Goal: Task Accomplishment & Management: Use online tool/utility

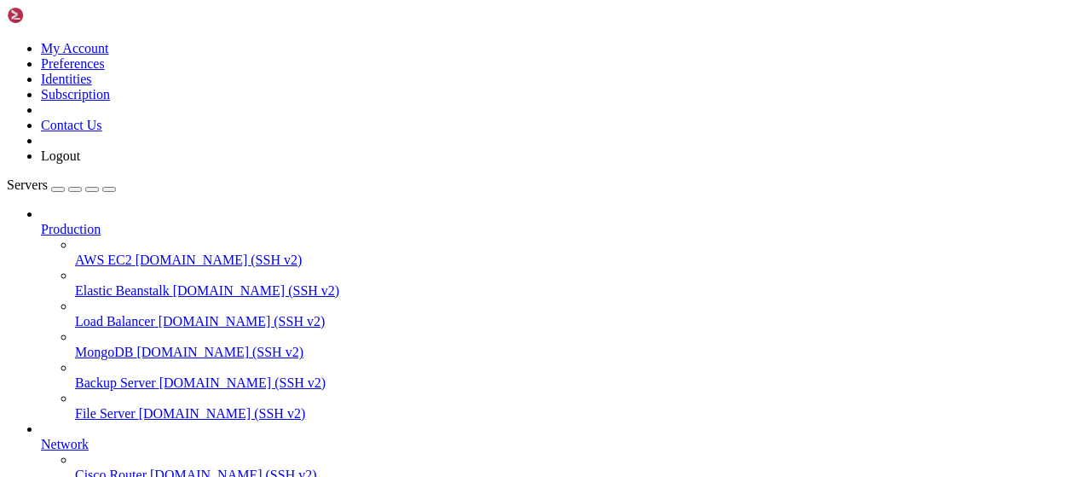
scroll to position [346, 0]
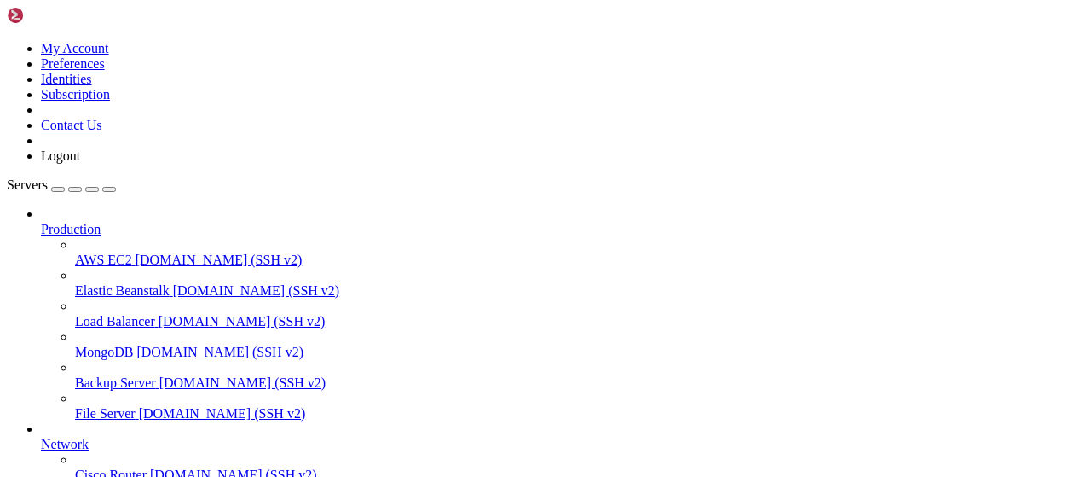
scroll to position [355, 0]
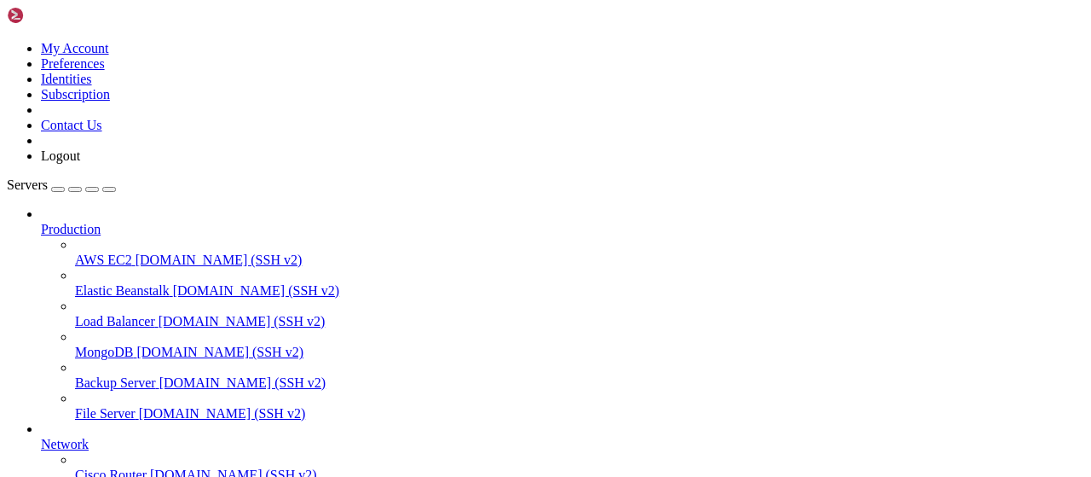
type input "/root"
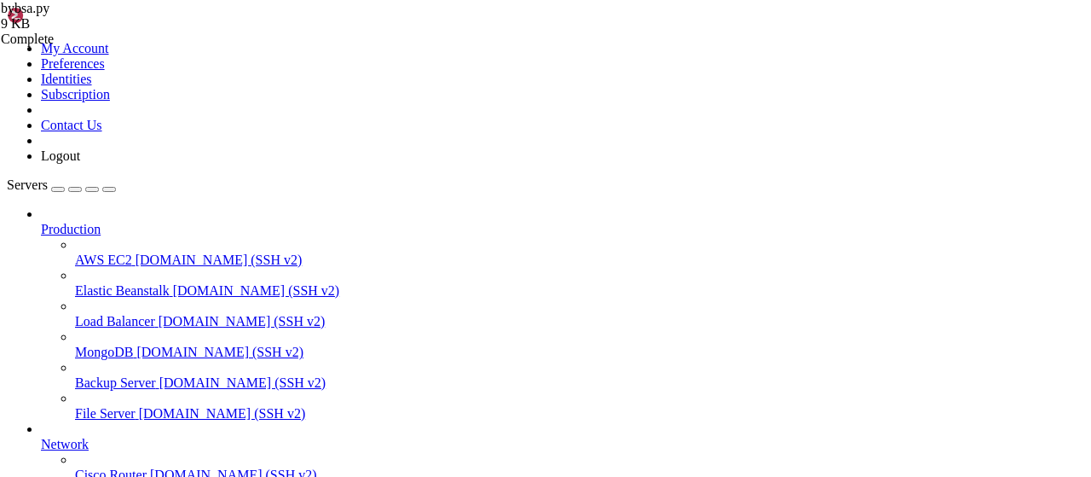
type textarea "if __name__ == '__main__': app.run(host='0.0.0.0', port=80)"
paste textarea "app.run(host='0.0.0.0', port=80)"
type textarea "app.run(host='0.0.0.0', port=80)"
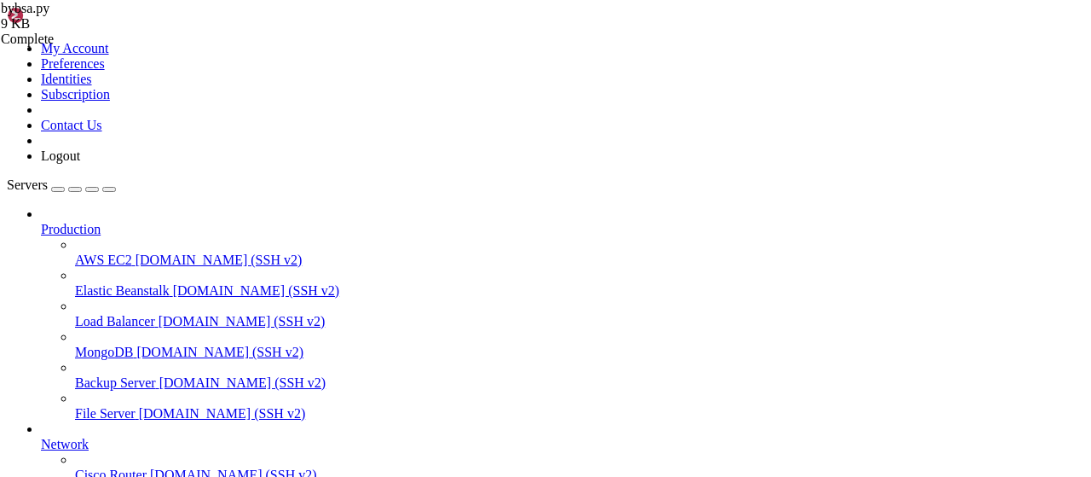
scroll to position [1655, 0]
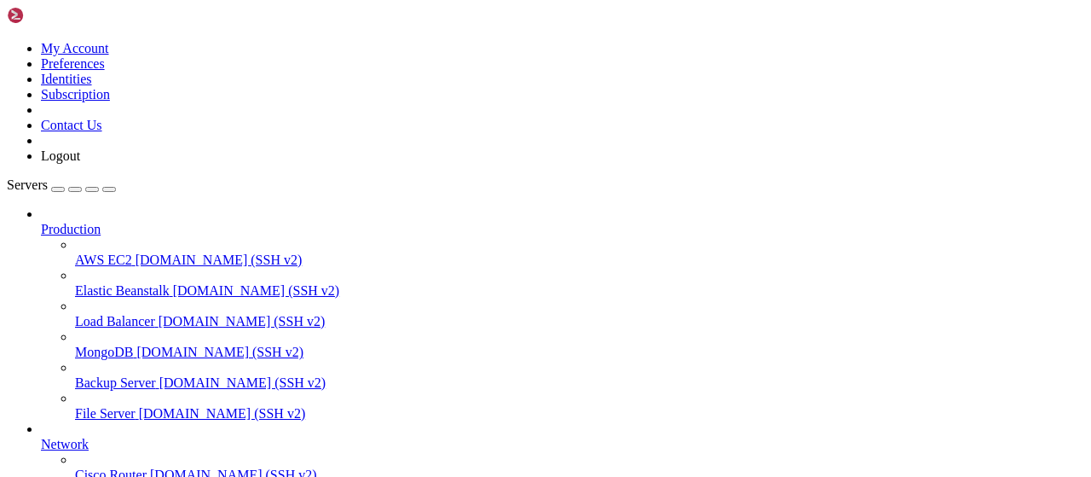
scroll to position [1069, 0]
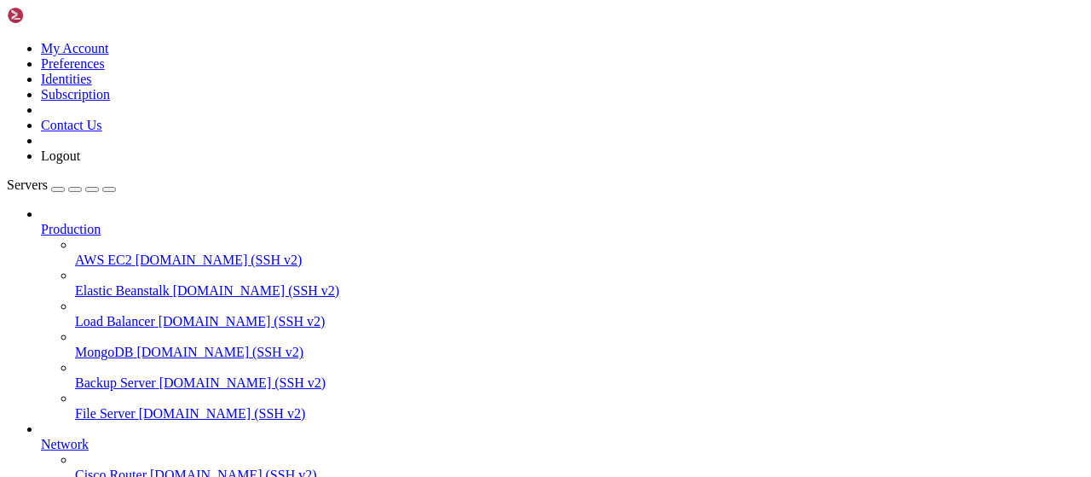
type input "/root/growagarden"
drag, startPoint x: 400, startPoint y: 67, endPoint x: 263, endPoint y: 67, distance: 137.3
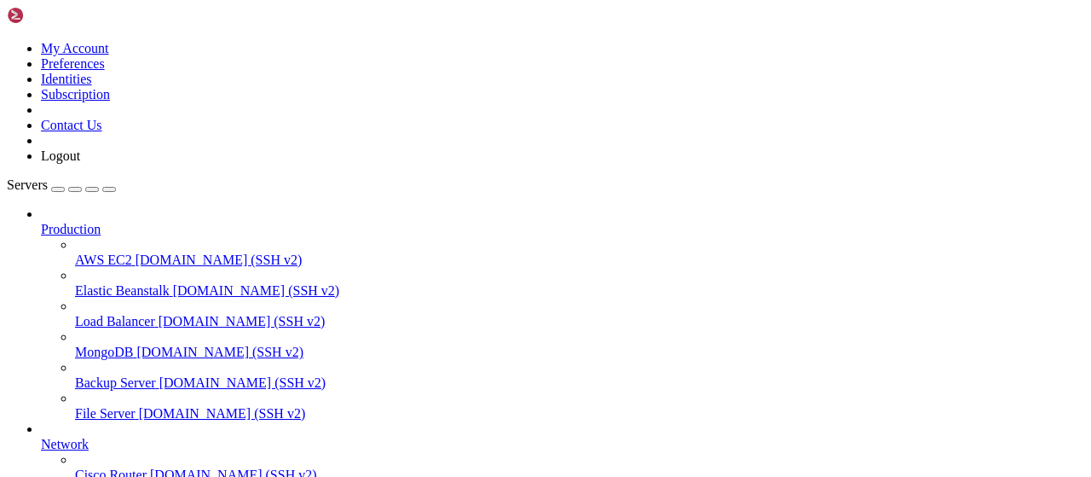
drag, startPoint x: 269, startPoint y: 17, endPoint x: 318, endPoint y: 50, distance: 59.6
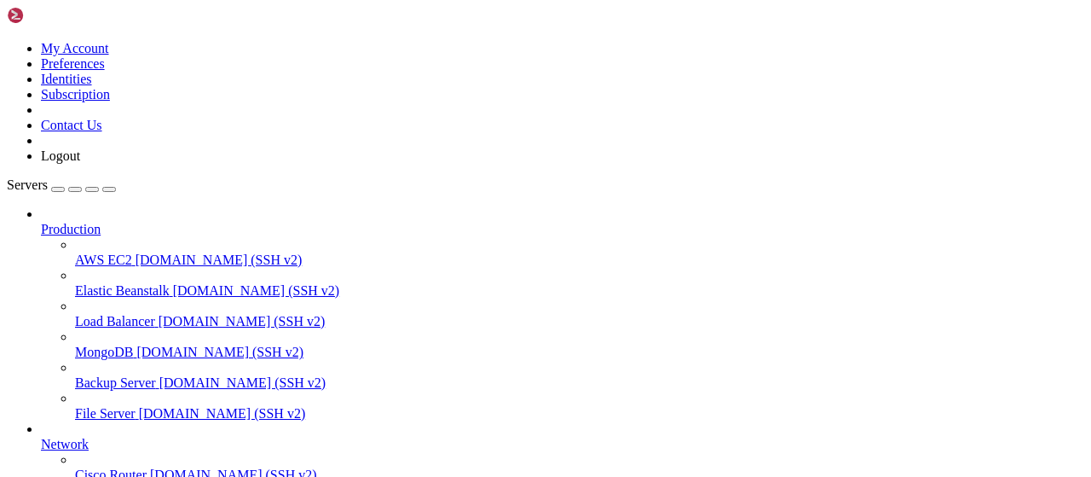
scroll to position [0, 0]
